Goal: Find specific page/section: Find specific page/section

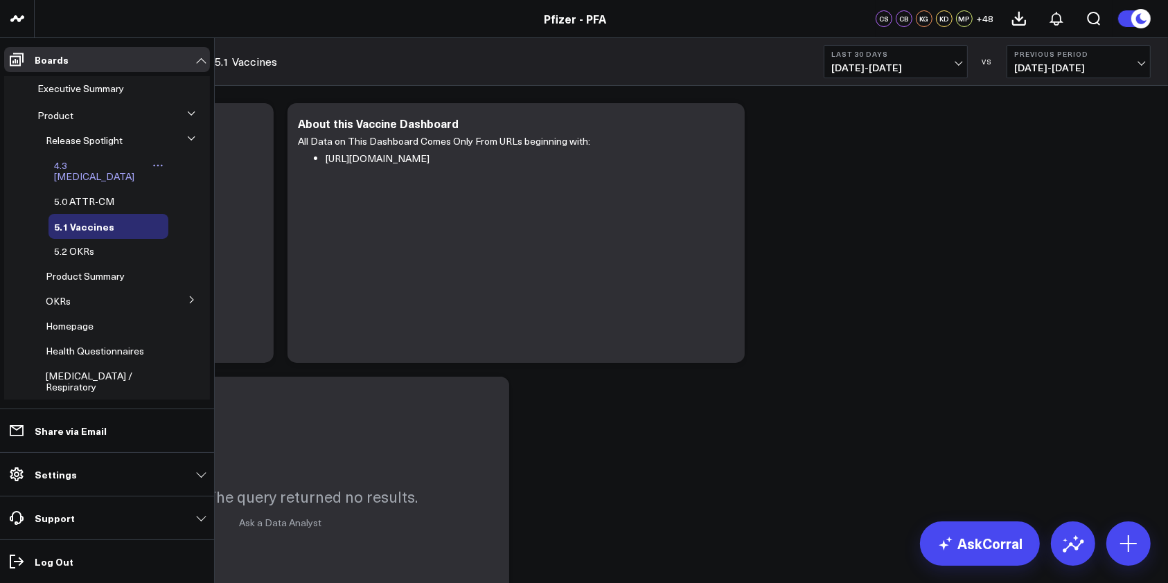
click at [94, 164] on span "4.3 [MEDICAL_DATA]" at bounding box center [94, 171] width 80 height 24
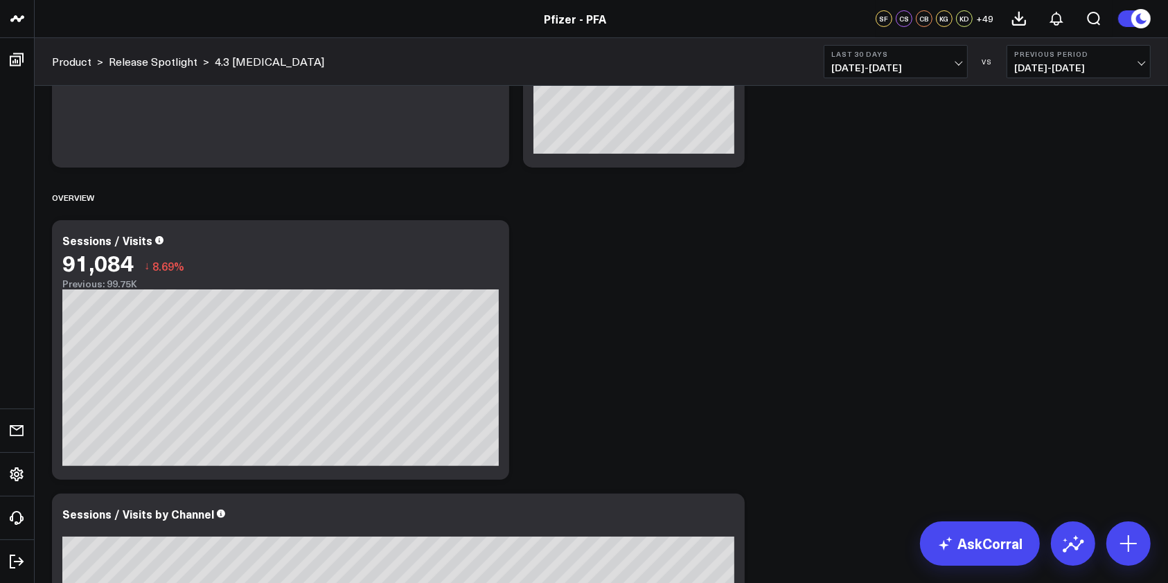
scroll to position [250, 0]
click at [959, 69] on span "[DATE] - [DATE]" at bounding box center [895, 67] width 129 height 11
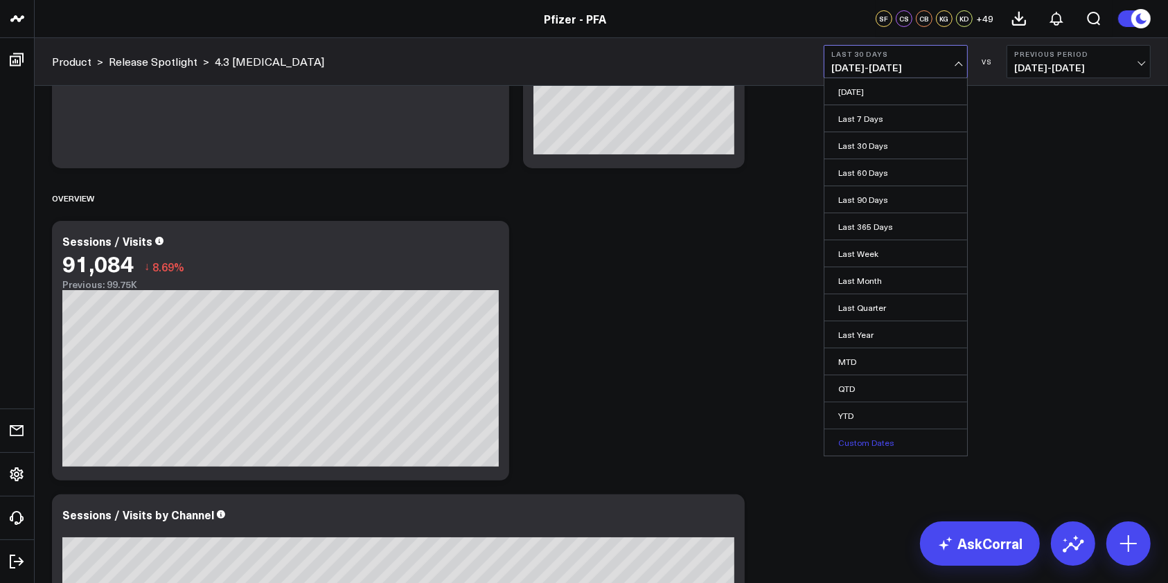
click at [856, 434] on link "Custom Dates" at bounding box center [896, 443] width 143 height 26
select select "8"
select select "2025"
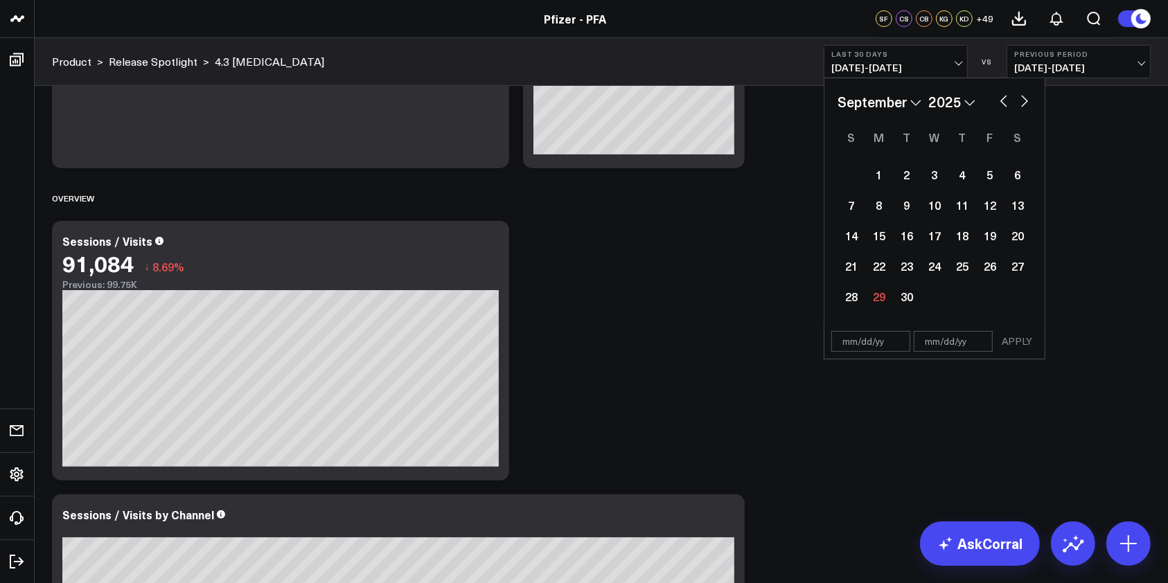
click at [1001, 100] on button "button" at bounding box center [1004, 99] width 14 height 17
select select "6"
select select "2025"
click at [936, 204] on div "9" at bounding box center [935, 205] width 28 height 28
type input "[DATE]"
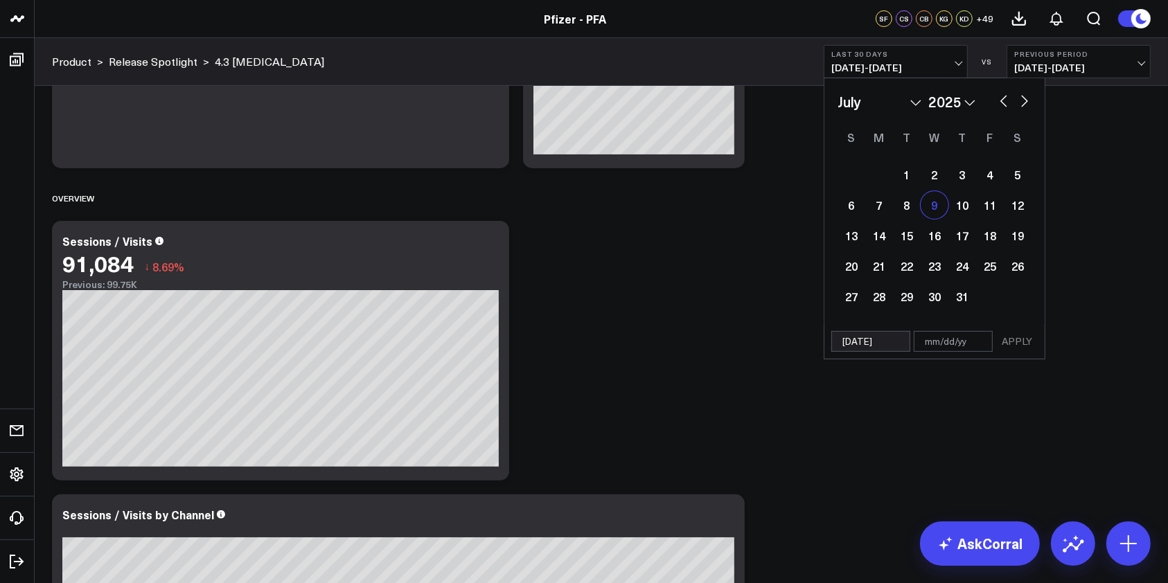
select select "6"
select select "2025"
click at [1028, 97] on button "button" at bounding box center [1025, 99] width 14 height 17
select select "7"
select select "2025"
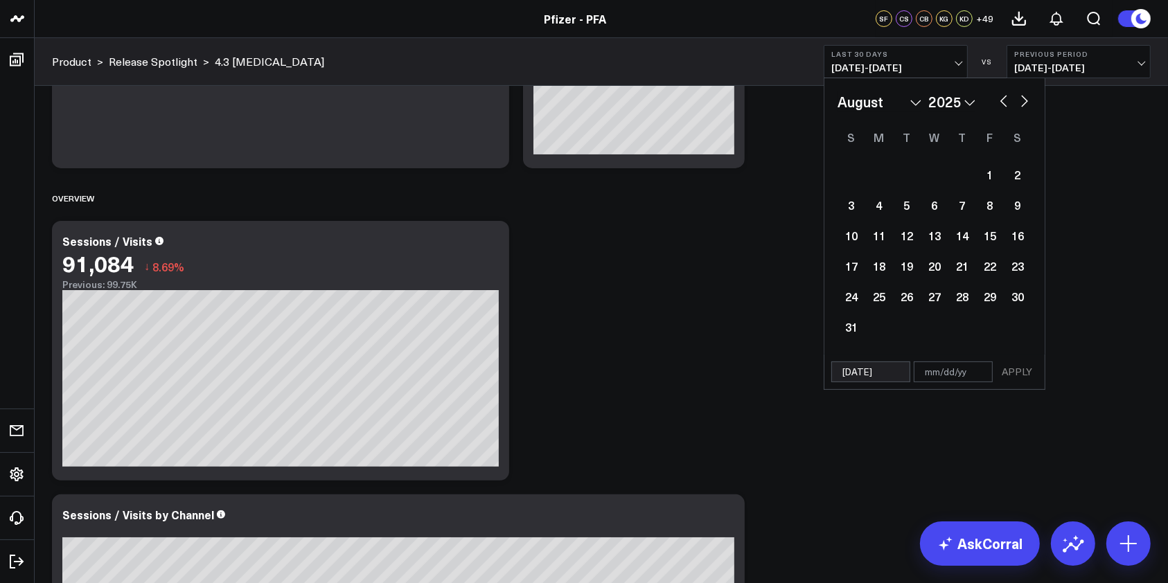
click at [1028, 97] on button "button" at bounding box center [1025, 99] width 14 height 17
select select "8"
select select "2025"
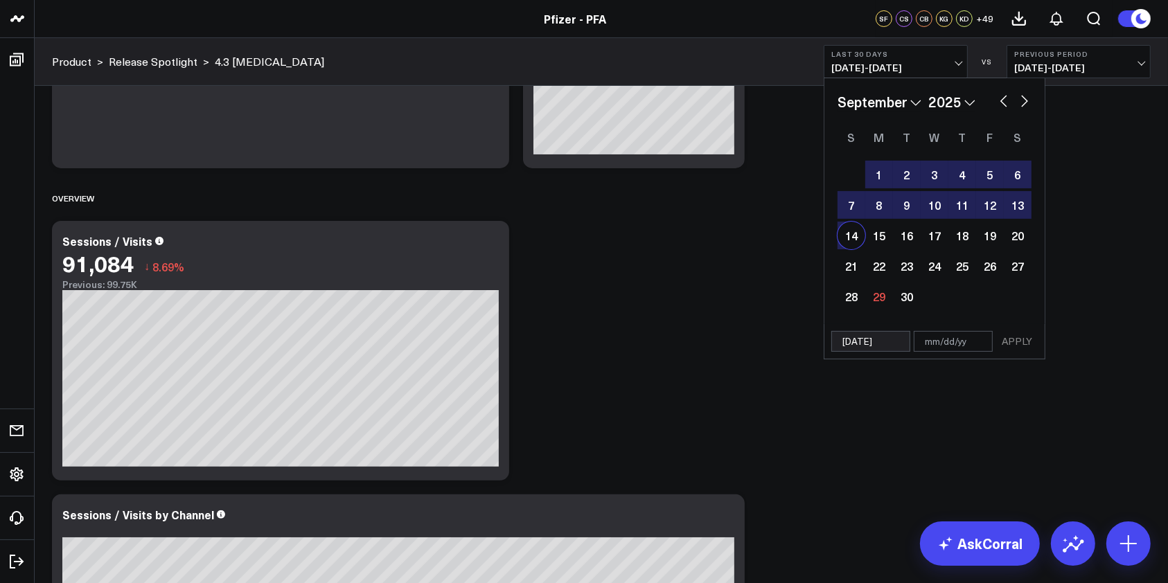
click at [854, 245] on div "14" at bounding box center [852, 236] width 28 height 28
type input "[DATE]"
select select "8"
select select "2025"
click at [1014, 337] on button "APPLY" at bounding box center [1017, 341] width 42 height 21
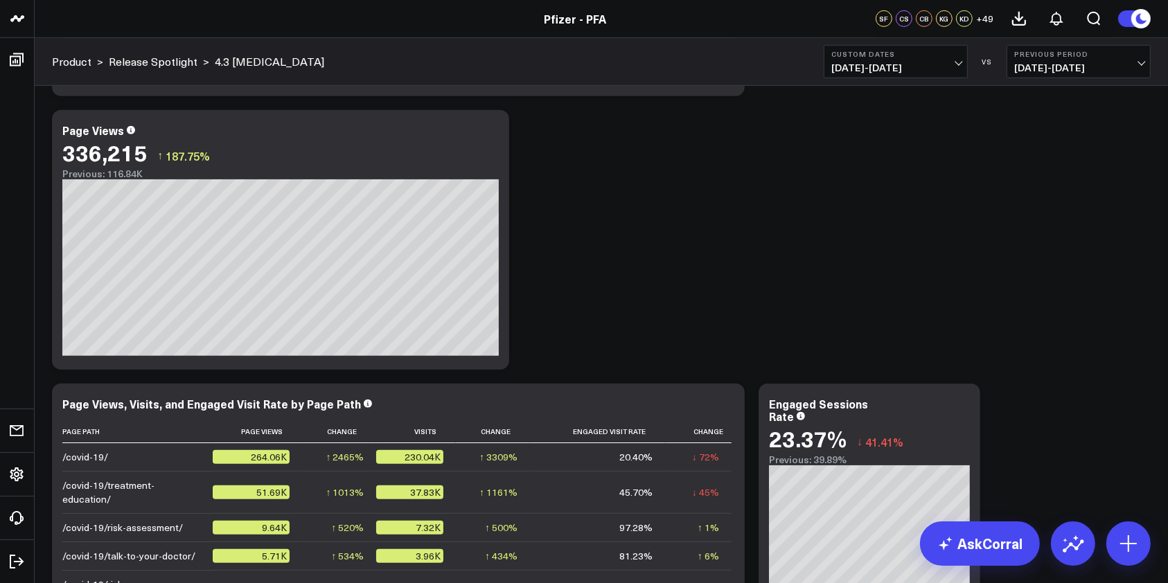
scroll to position [1062, 0]
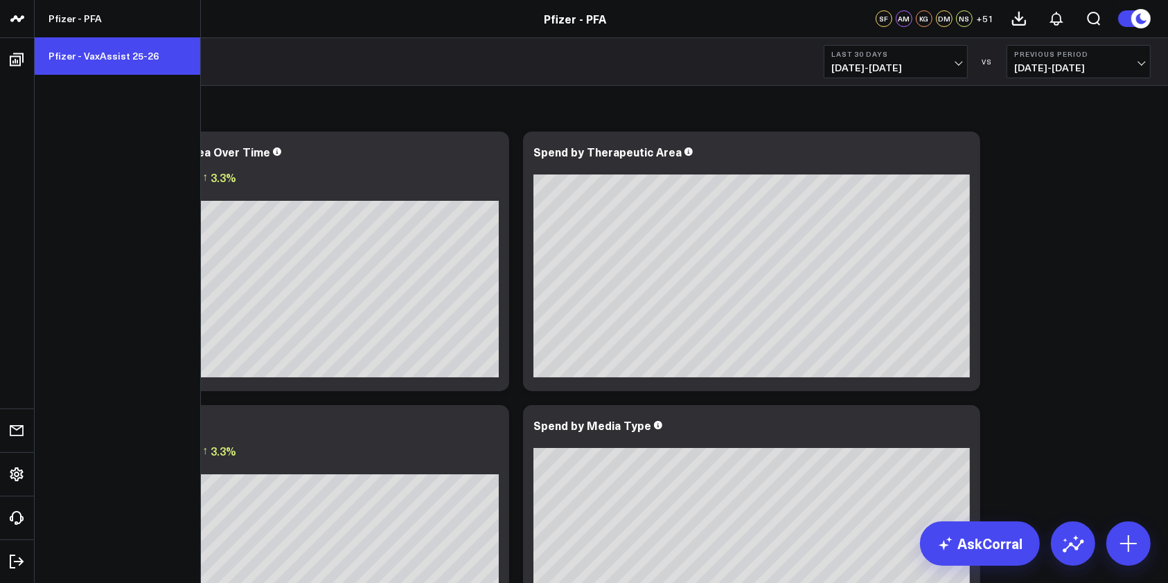
click at [103, 56] on link "Pfizer - VaxAssist 25-26" at bounding box center [118, 55] width 166 height 37
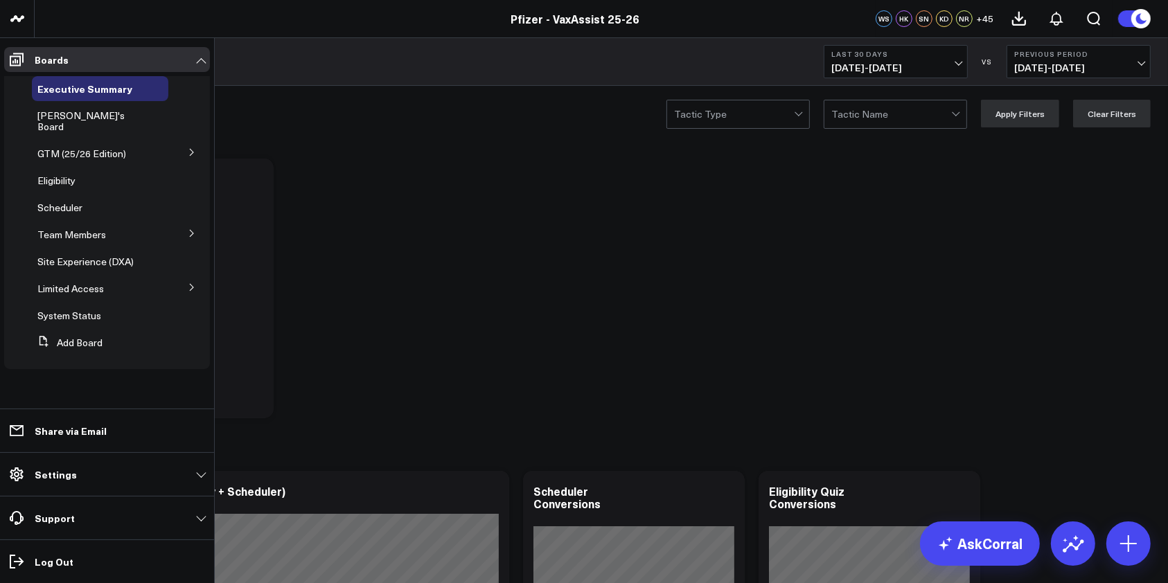
click at [195, 229] on icon at bounding box center [192, 233] width 8 height 8
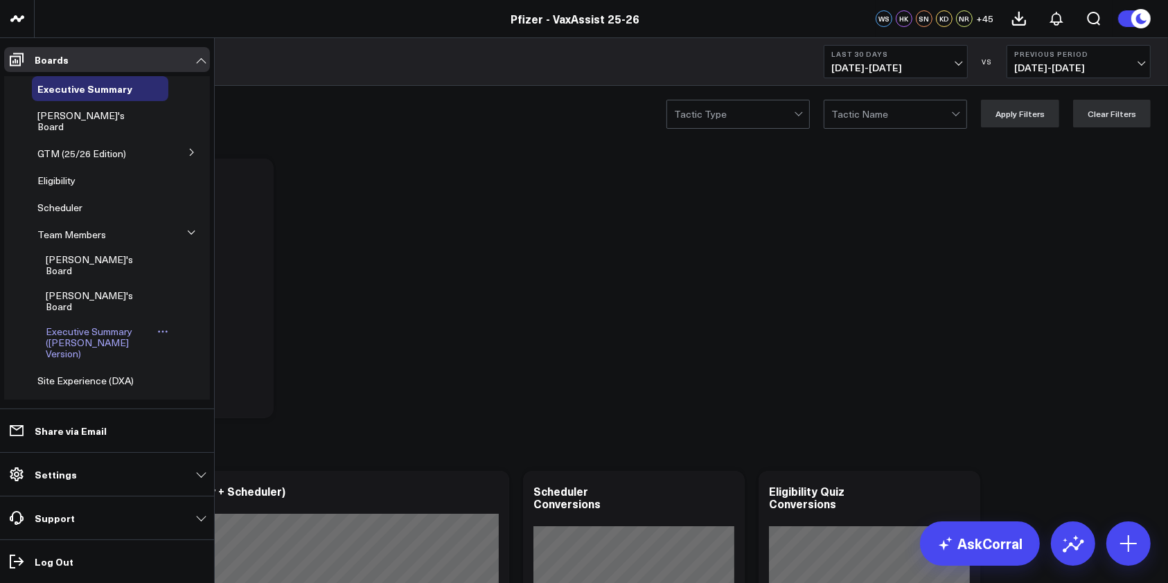
click at [73, 325] on span "Executive Summary (Surina's Version)" at bounding box center [89, 342] width 87 height 35
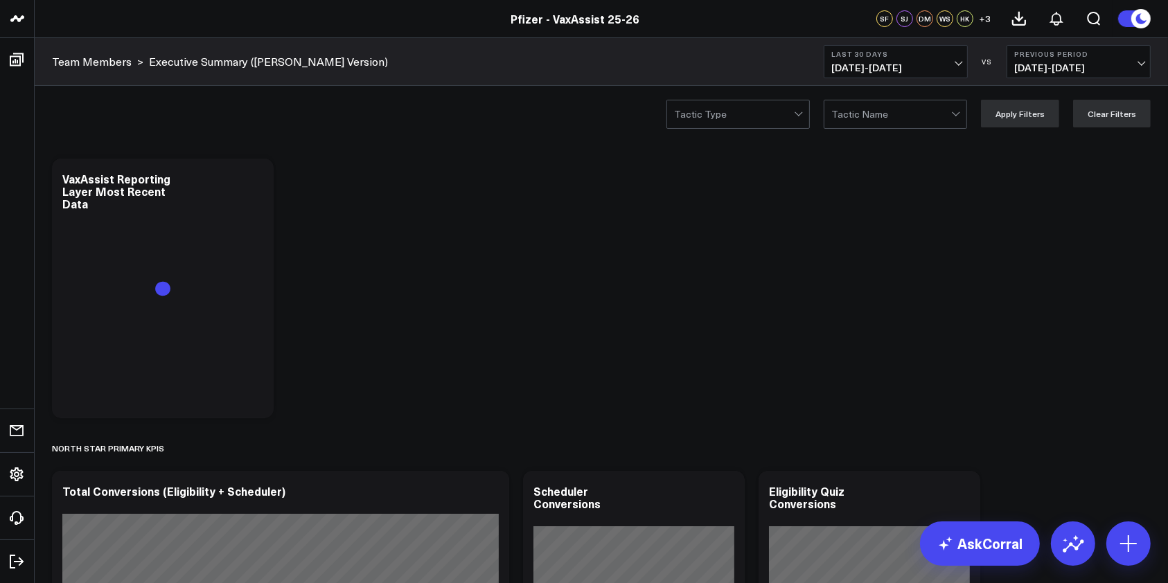
click at [964, 64] on button "Last 30 Days [DATE] - [DATE]" at bounding box center [896, 61] width 144 height 33
click at [560, 104] on div "Tactic Type Tactic Name Apply Filters Clear Filters" at bounding box center [602, 113] width 1134 height 55
